Goal: Navigation & Orientation: Find specific page/section

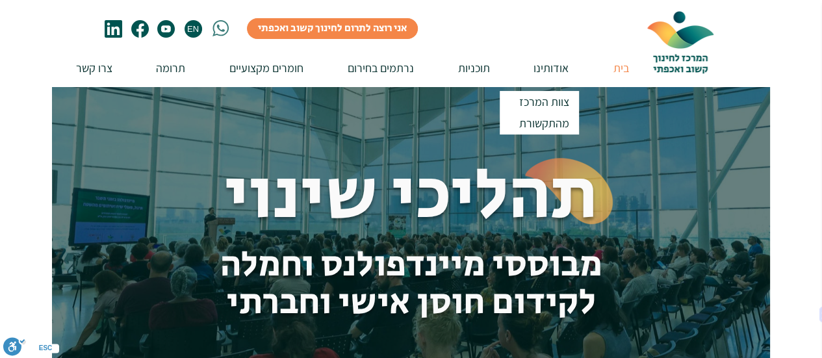
click at [546, 66] on p "אודותינו" at bounding box center [551, 67] width 48 height 37
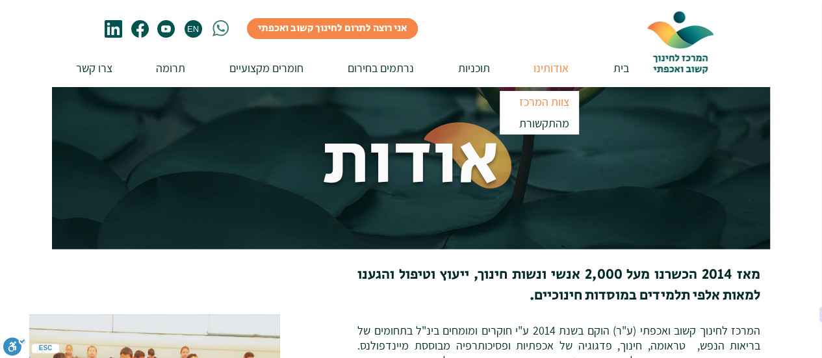
click at [542, 101] on p "צוות המרכז" at bounding box center [544, 101] width 62 height 21
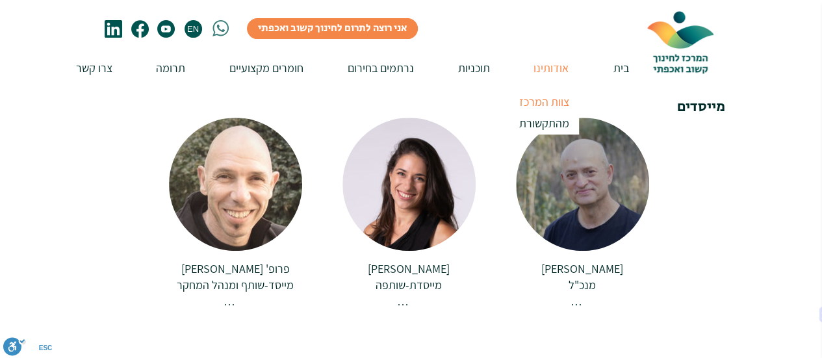
scroll to position [260, 0]
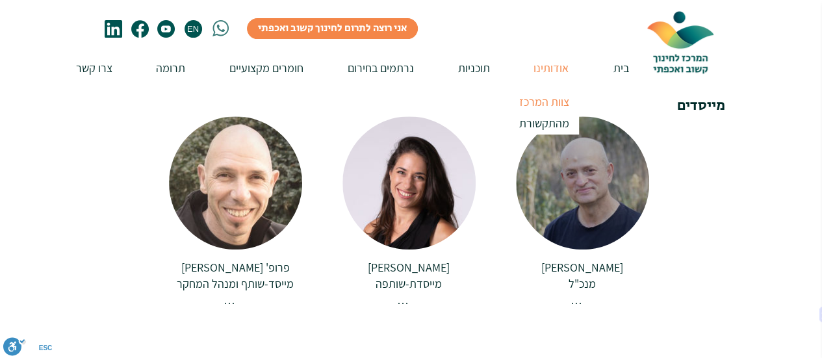
click at [593, 175] on div at bounding box center [582, 182] width 133 height 133
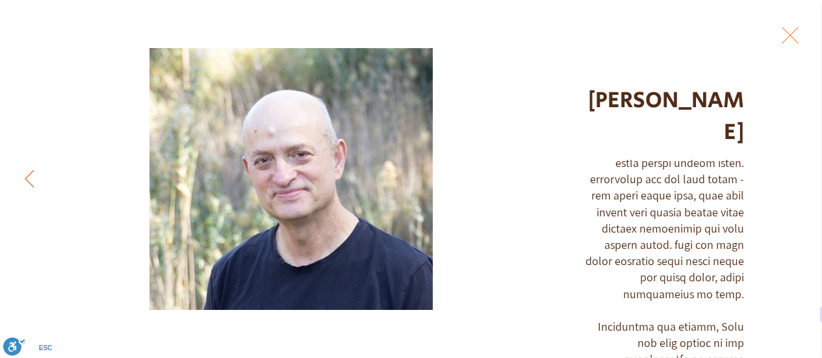
click at [800, 36] on button "Exit expand mode" at bounding box center [790, 33] width 25 height 29
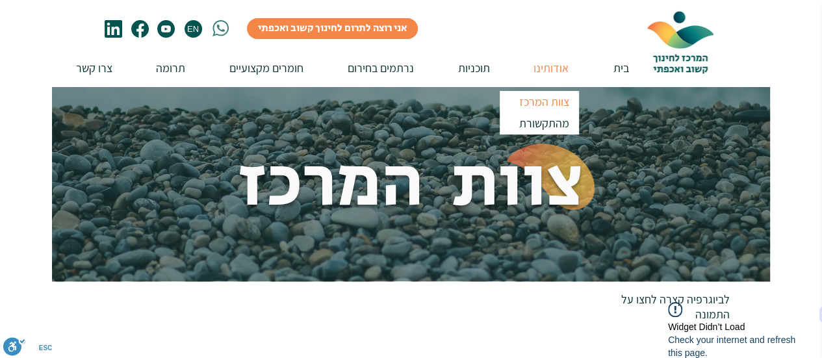
scroll to position [260, 0]
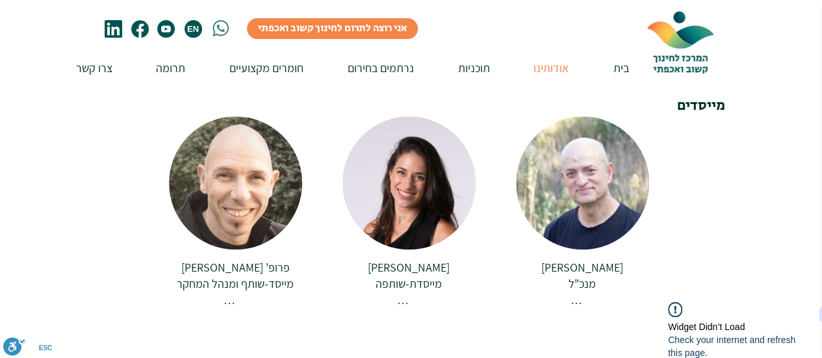
click at [191, 31] on span "EN" at bounding box center [192, 29] width 15 height 10
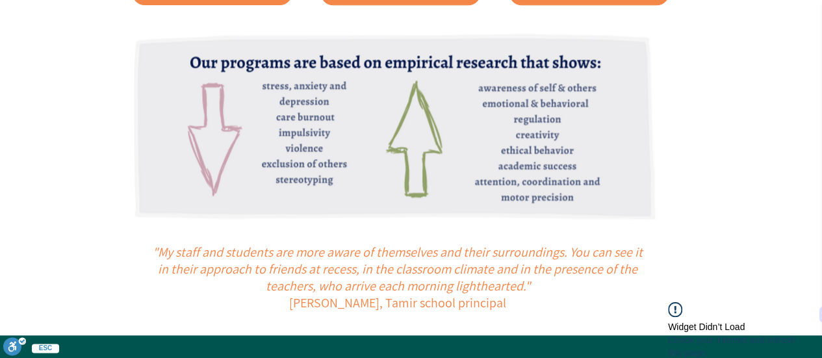
scroll to position [780, 0]
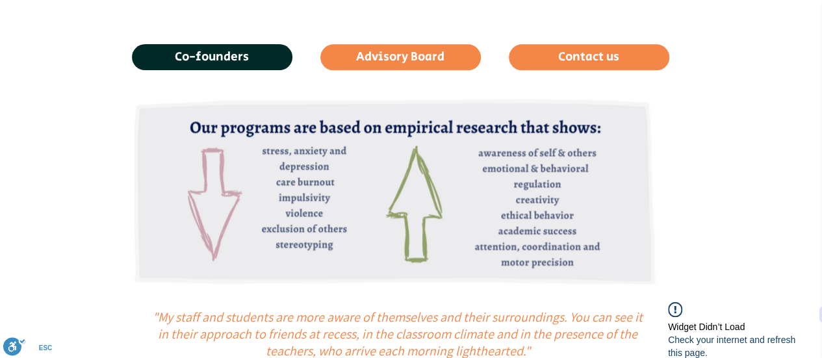
click at [249, 50] on link "Co-founders" at bounding box center [212, 57] width 161 height 26
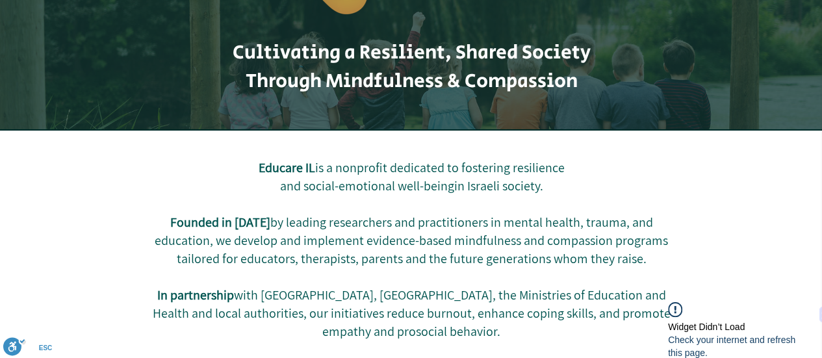
scroll to position [0, 0]
